Goal: Transaction & Acquisition: Purchase product/service

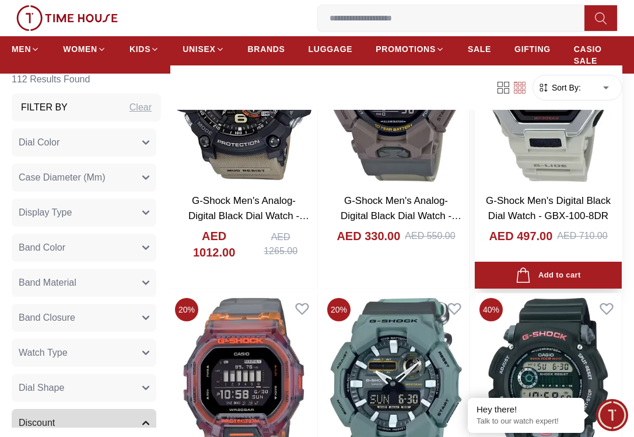
scroll to position [1809, 0]
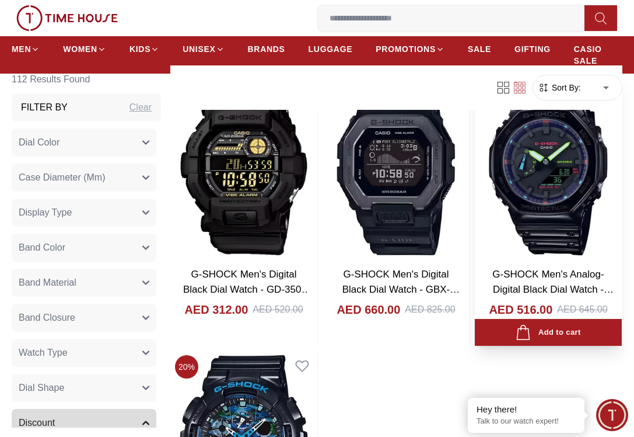
scroll to position [3852, 0]
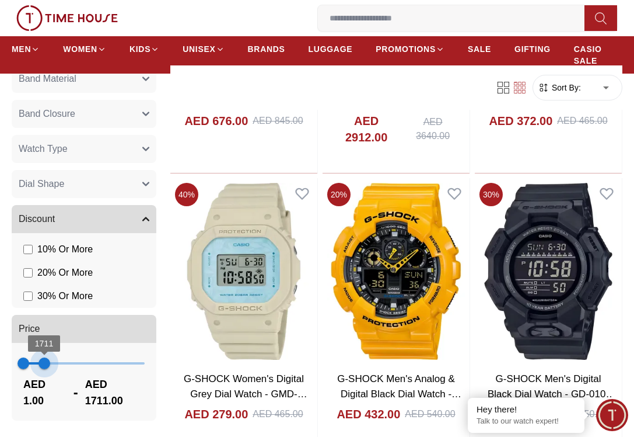
scroll to position [190, 0]
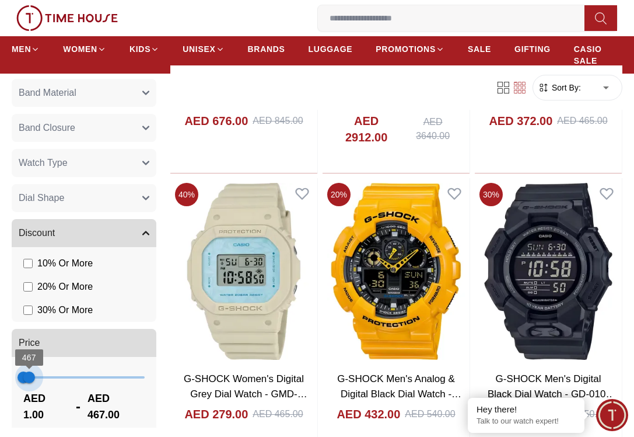
type input "***"
drag, startPoint x: 142, startPoint y: 367, endPoint x: 26, endPoint y: 353, distance: 116.5
click at [26, 371] on span "260" at bounding box center [26, 377] width 12 height 12
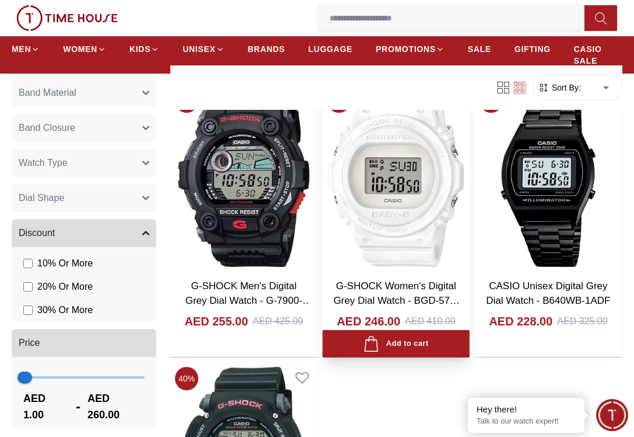
scroll to position [409, 0]
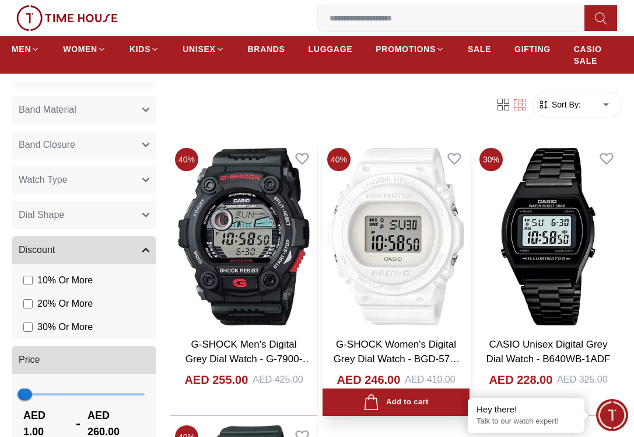
click at [356, 304] on img at bounding box center [396, 236] width 147 height 187
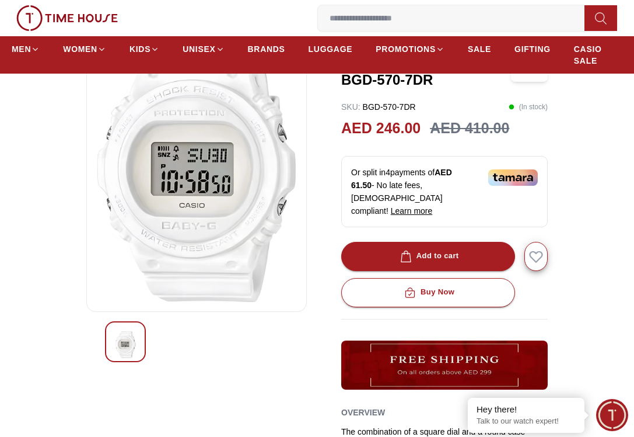
scroll to position [117, 0]
